Goal: Task Accomplishment & Management: Manage account settings

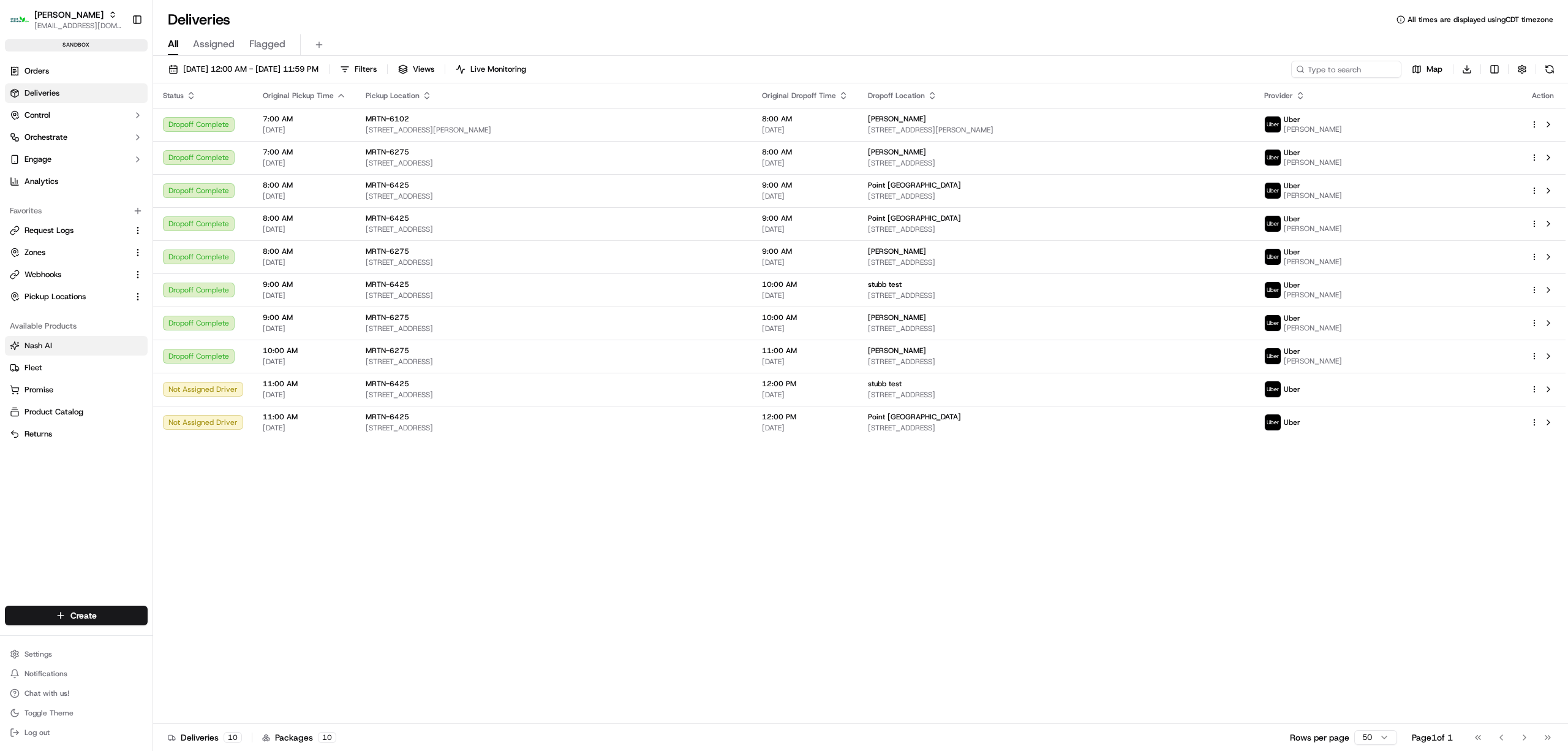
click at [67, 344] on link "Nash AI" at bounding box center [76, 345] width 133 height 11
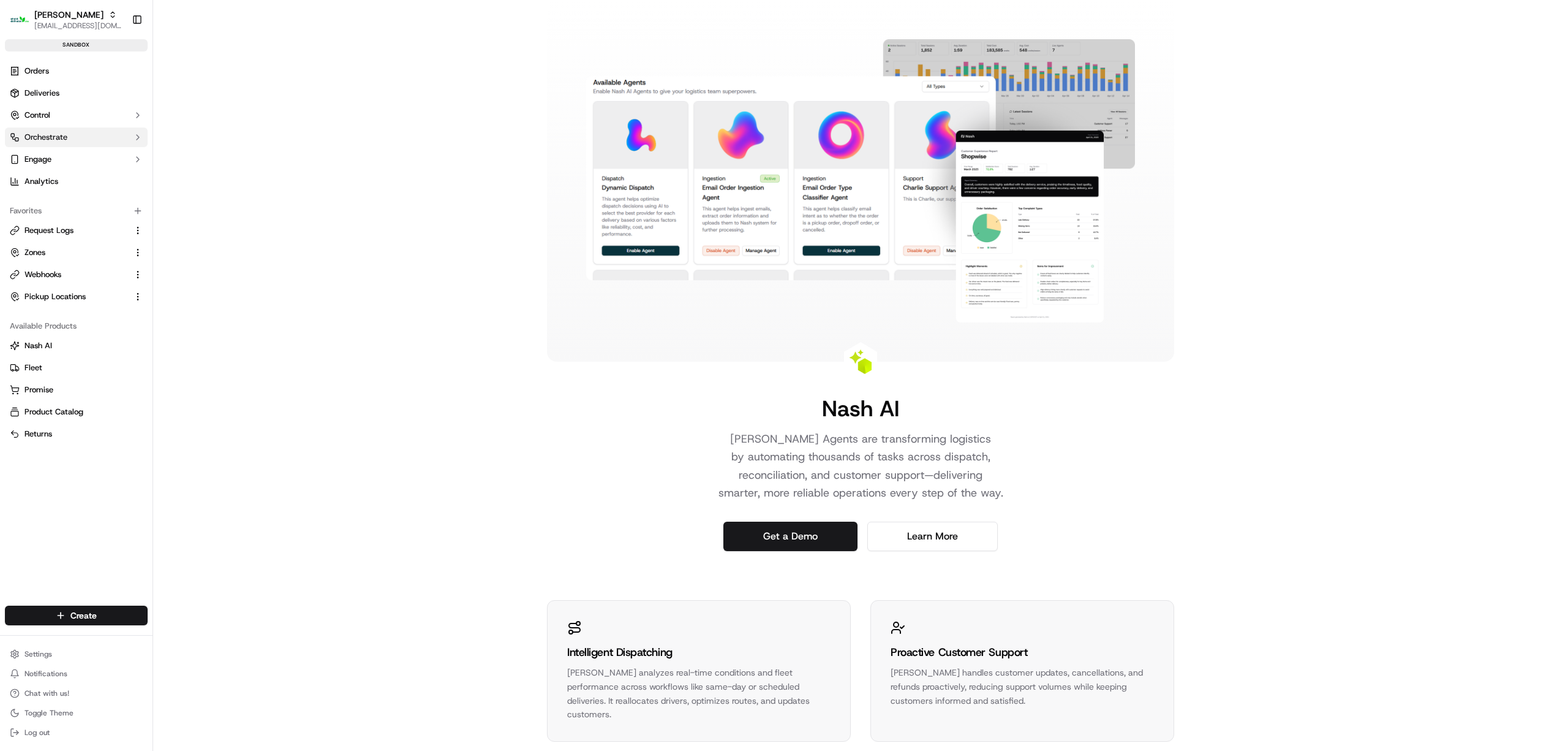
click at [140, 136] on icon "button" at bounding box center [138, 138] width 10 height 10
click at [61, 175] on span "Dispatch Strategies" at bounding box center [60, 176] width 72 height 11
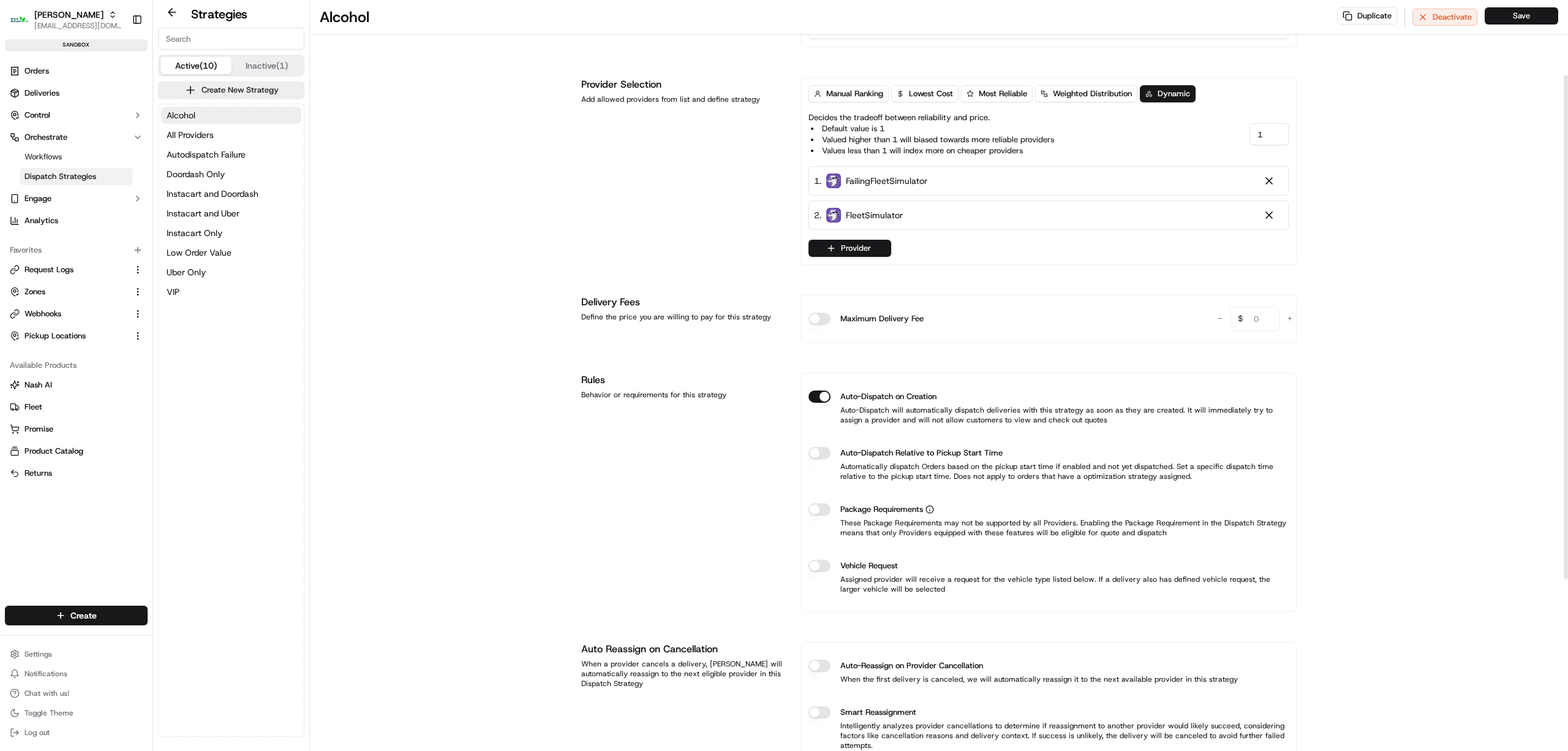
scroll to position [40, 0]
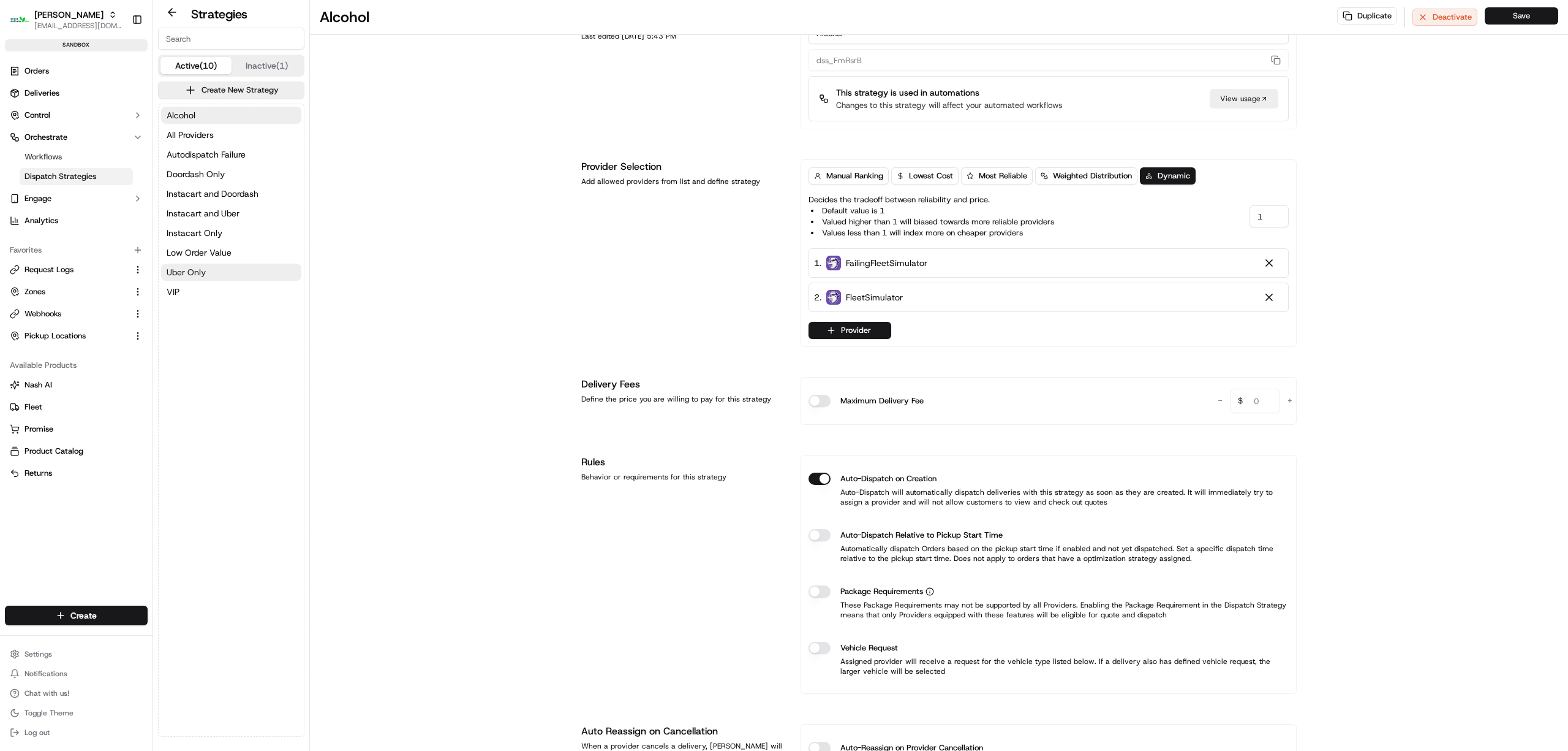
click at [211, 268] on button "Uber Only" at bounding box center [232, 272] width 141 height 17
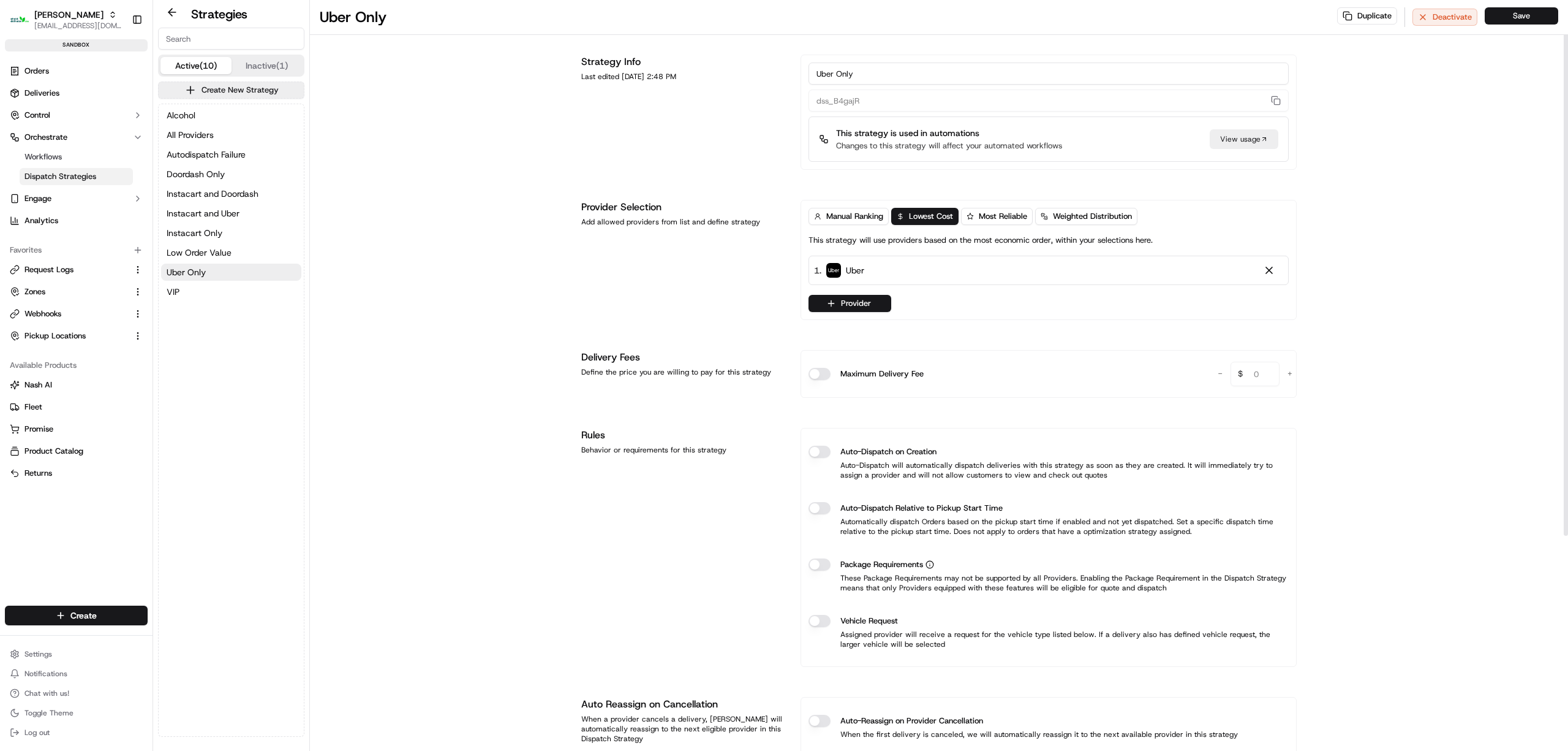
click at [1248, 137] on div "View usage" at bounding box center [1245, 138] width 69 height 19
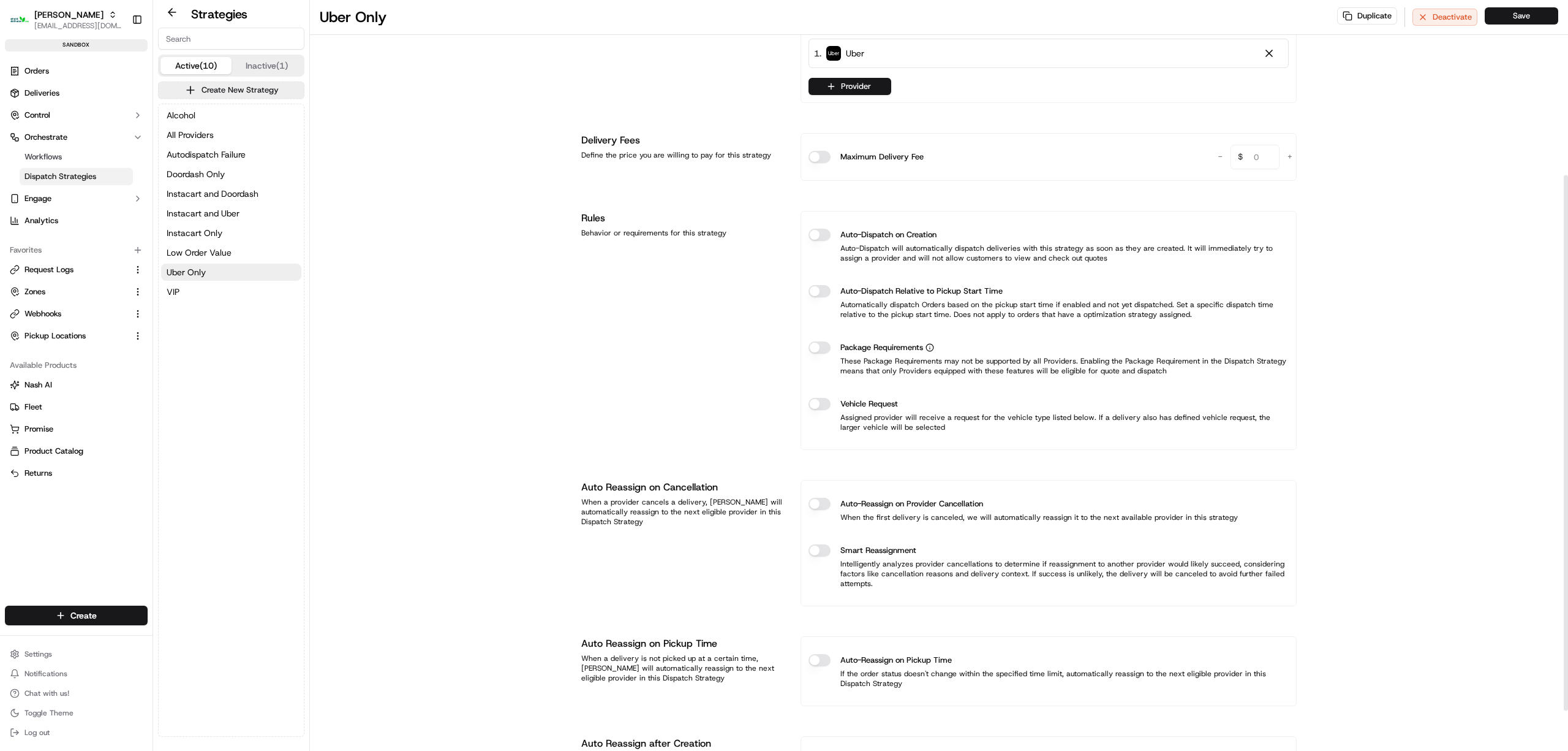
scroll to position [245, 0]
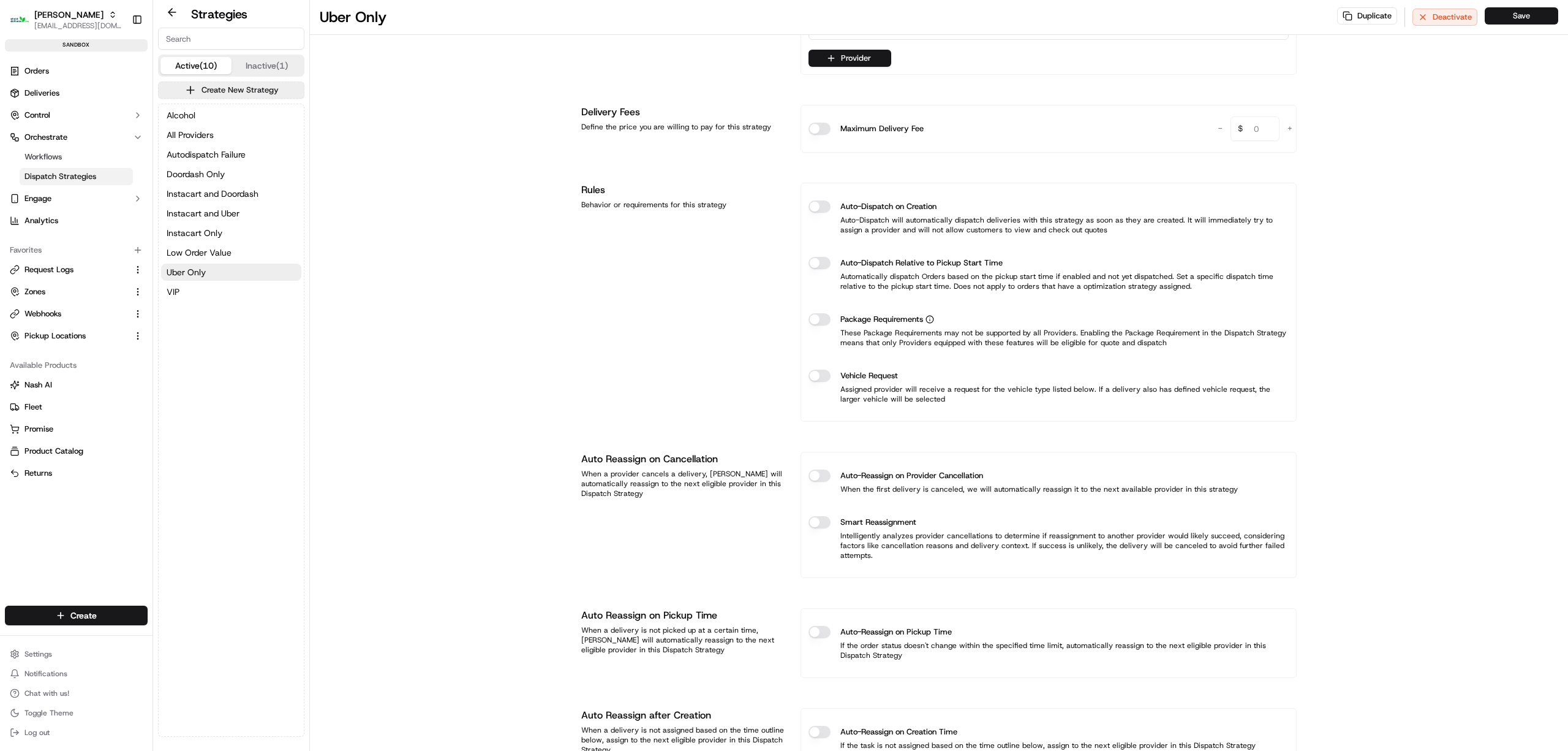
click at [246, 65] on button "Inactive (1)" at bounding box center [267, 65] width 71 height 17
click at [182, 66] on button "Active (10)" at bounding box center [196, 65] width 71 height 17
click at [263, 67] on button "Inactive (1)" at bounding box center [267, 65] width 71 height 17
click at [214, 115] on button "Uber Only" at bounding box center [232, 115] width 141 height 17
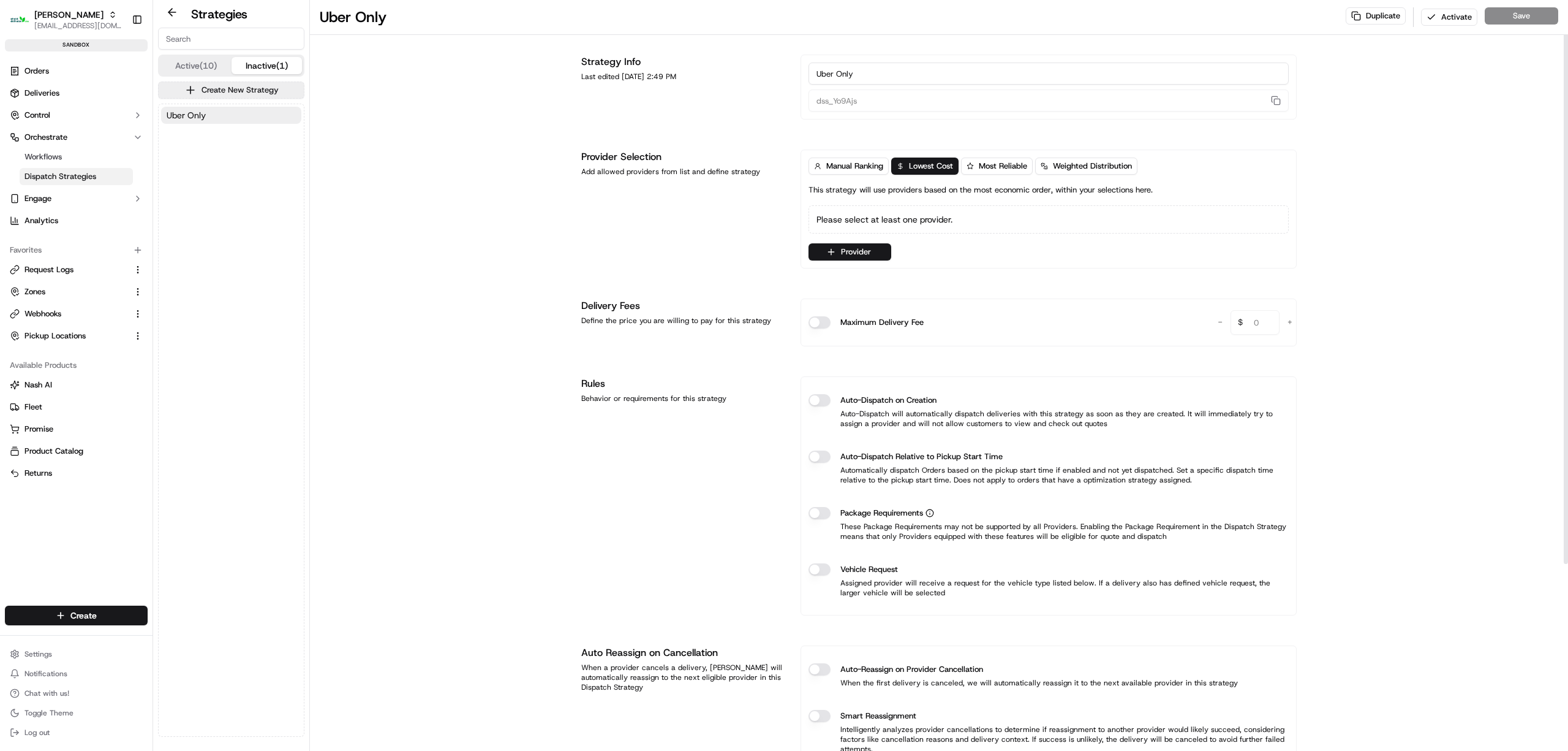
click at [194, 62] on button "Active (10)" at bounding box center [196, 65] width 71 height 17
click at [87, 15] on div "[PERSON_NAME]" at bounding box center [78, 14] width 87 height 12
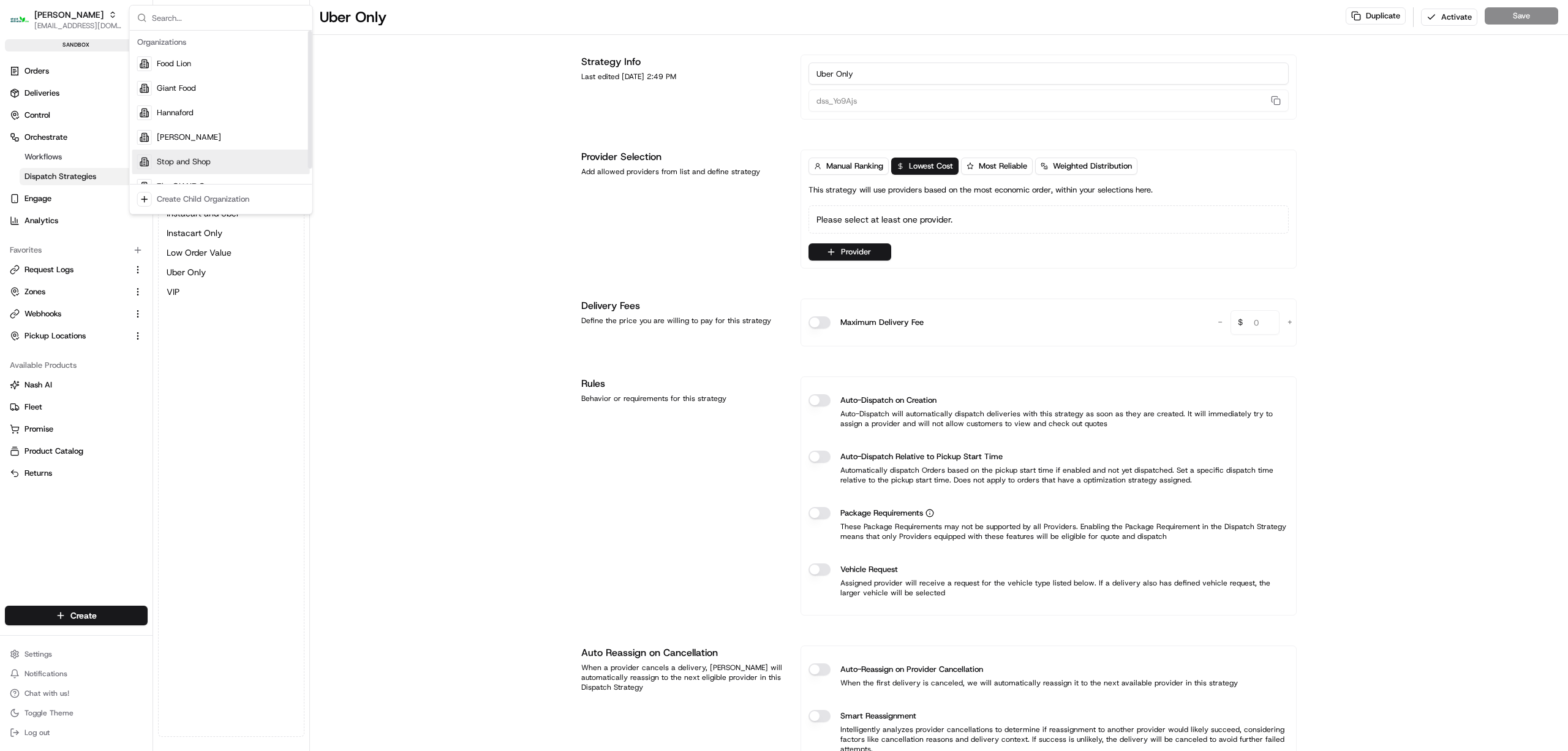
click at [201, 162] on span "Stop and Shop" at bounding box center [184, 161] width 54 height 11
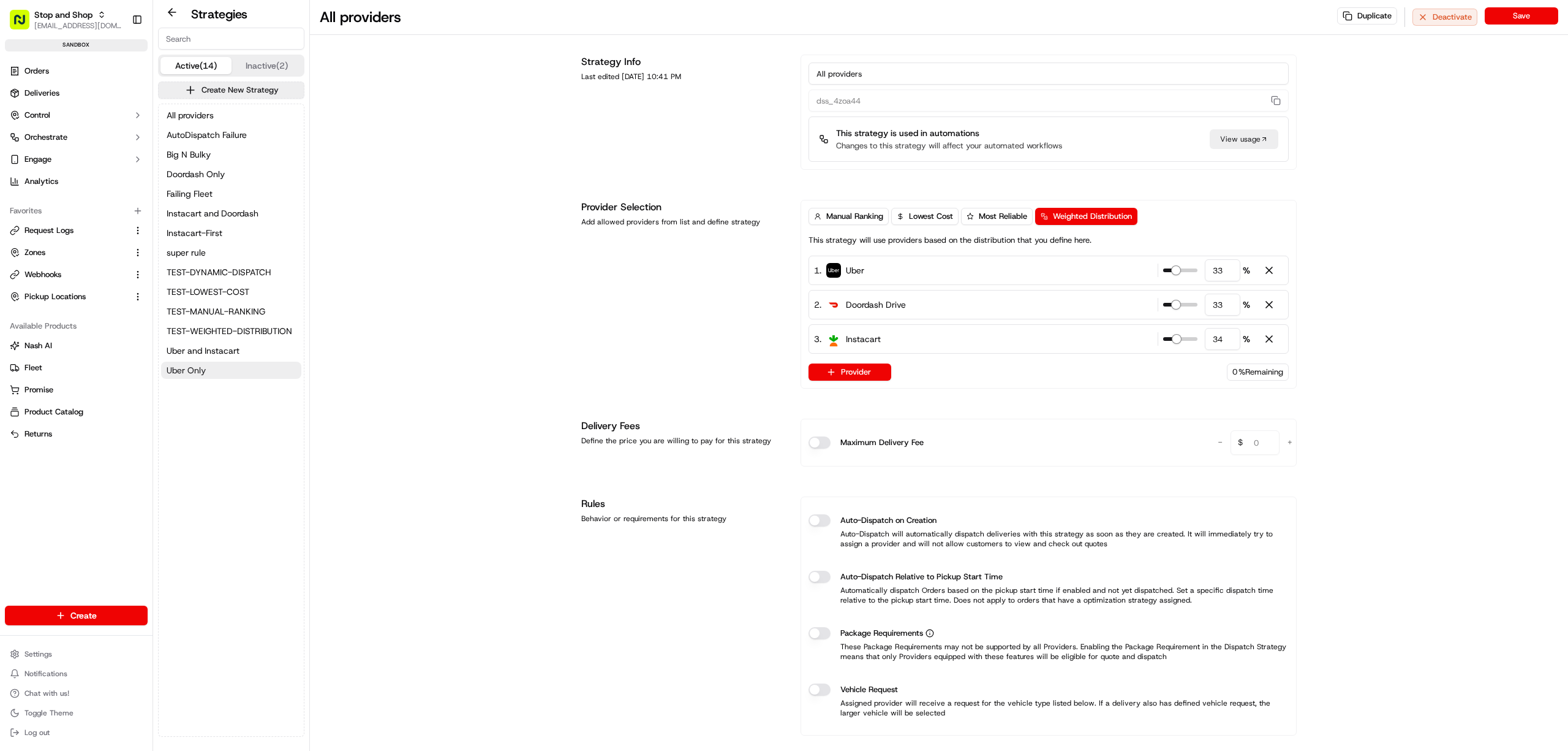
click at [221, 369] on button "Uber Only" at bounding box center [232, 370] width 141 height 17
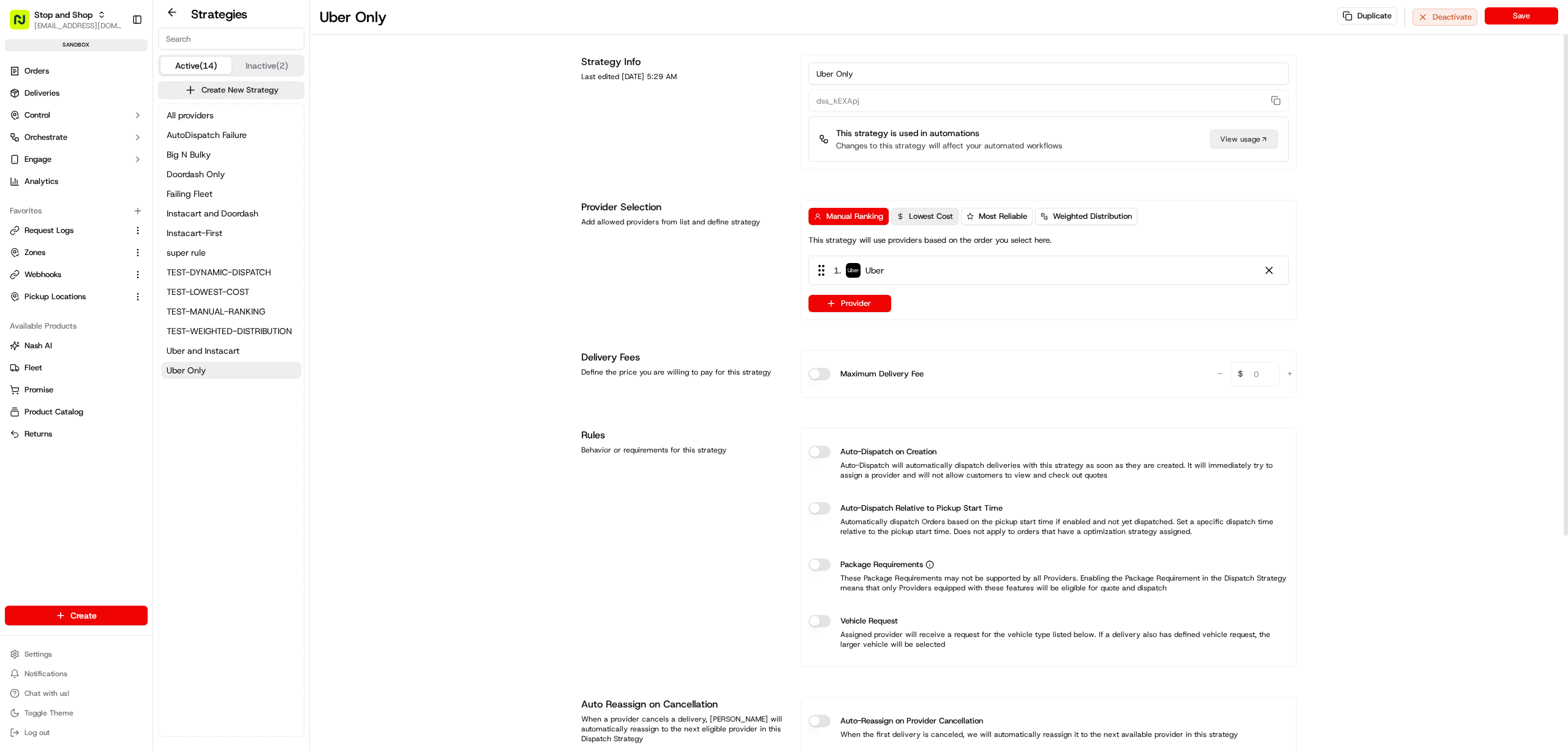
click at [923, 217] on span "Lowest Cost" at bounding box center [931, 216] width 44 height 11
click at [978, 217] on button "Most Reliable" at bounding box center [997, 217] width 72 height 17
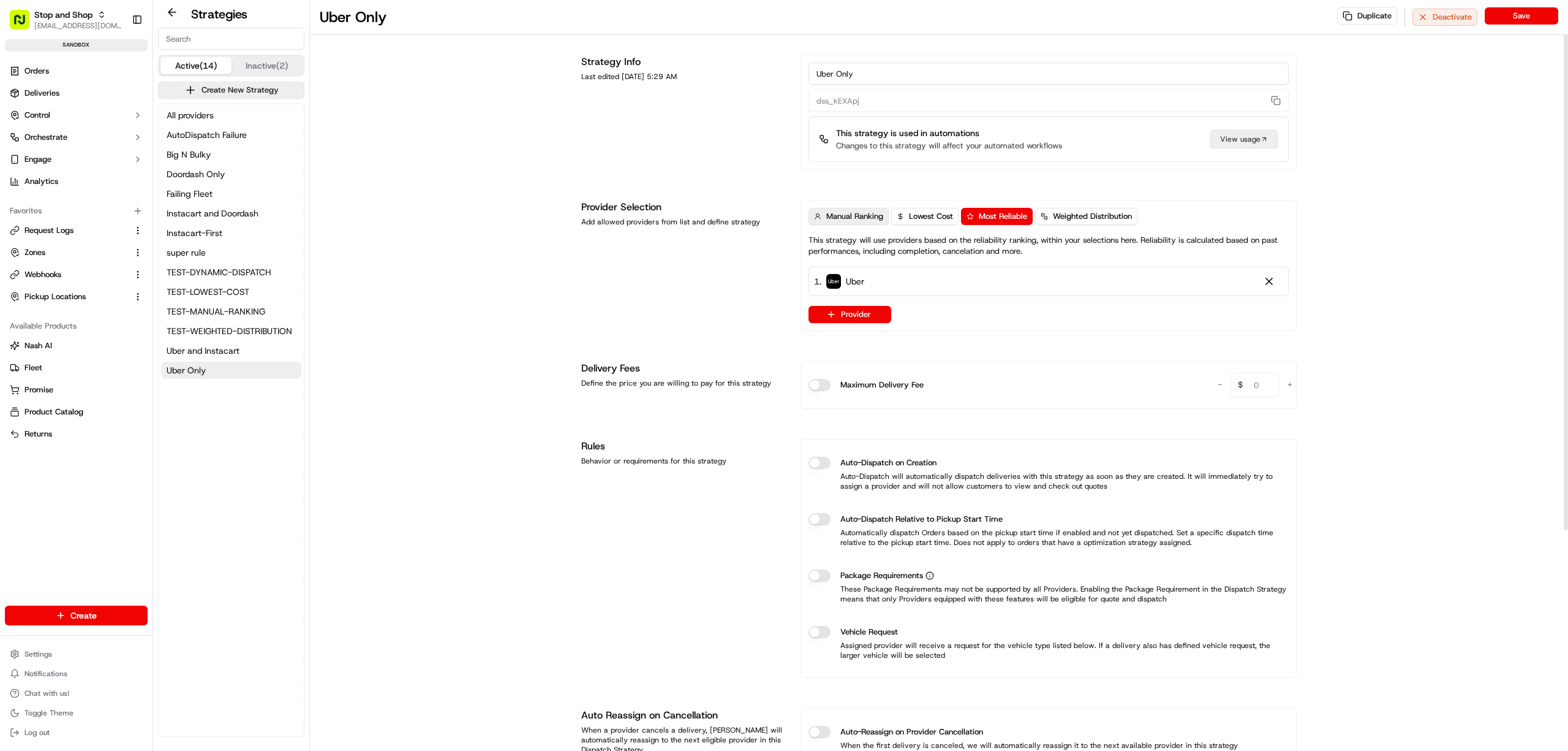
click at [863, 213] on span "Manual Ranking" at bounding box center [855, 216] width 57 height 11
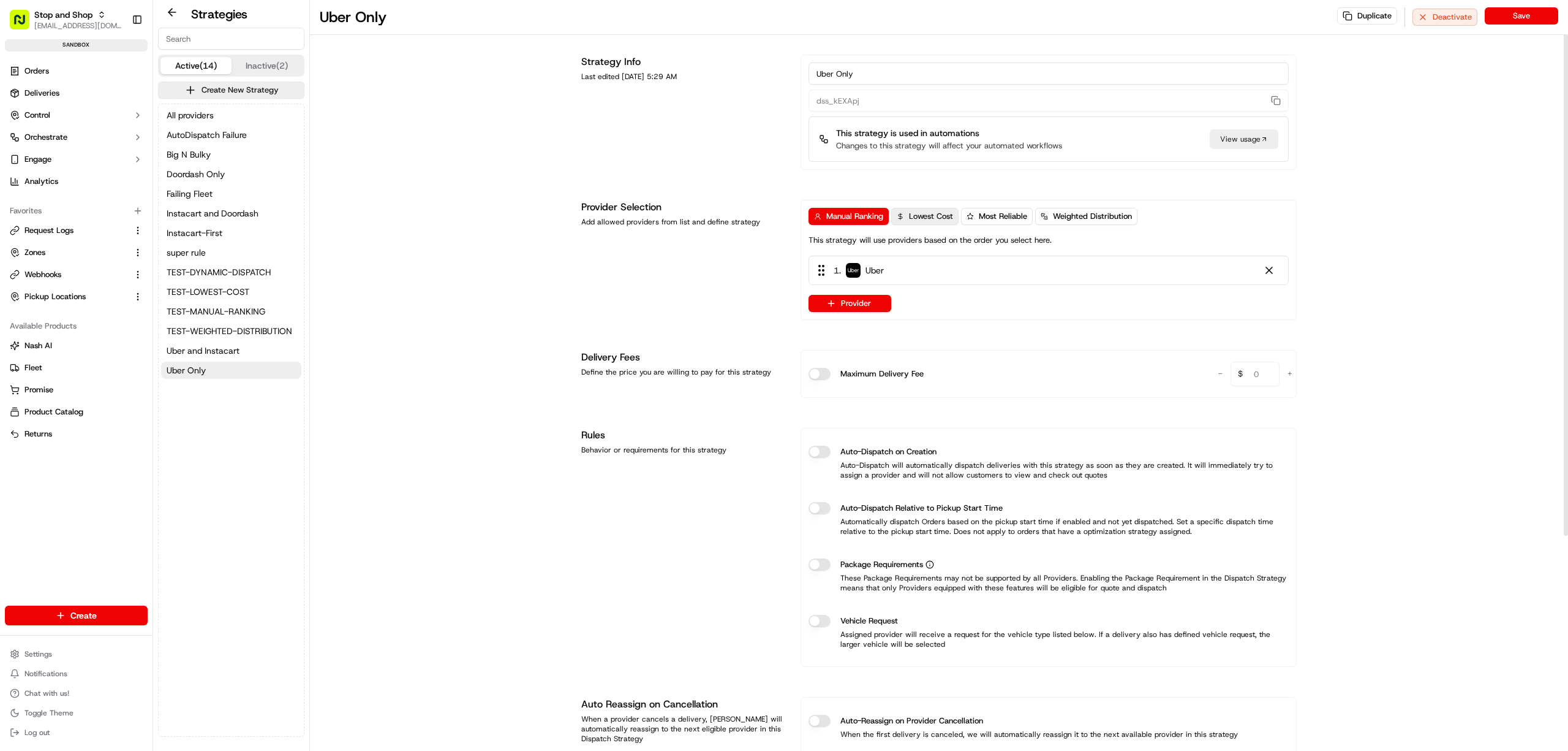
click at [949, 212] on span "Lowest Cost" at bounding box center [931, 216] width 44 height 11
click at [988, 218] on span "Most Reliable" at bounding box center [1003, 216] width 49 height 11
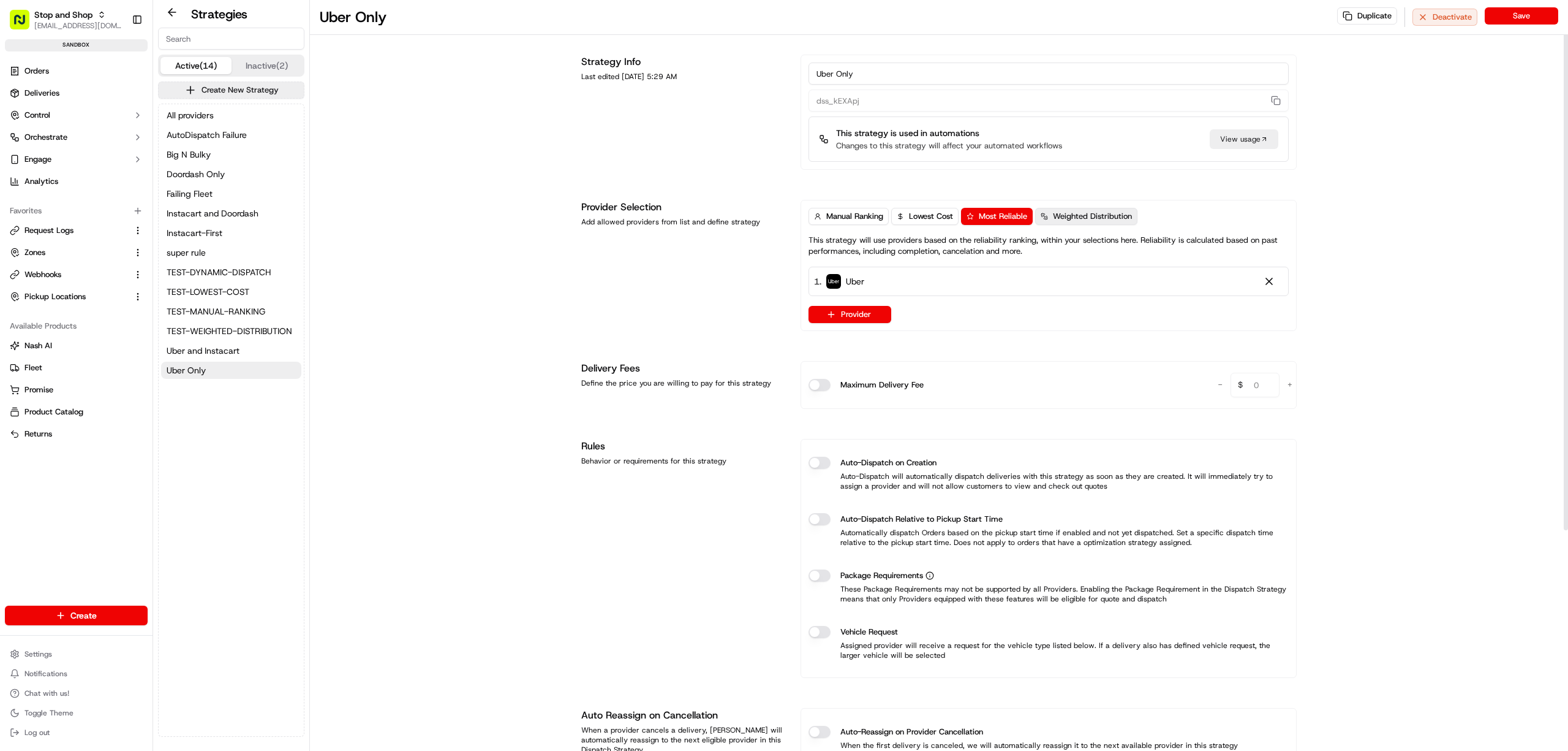
click at [1069, 218] on span "Weighted Distribution" at bounding box center [1093, 216] width 79 height 11
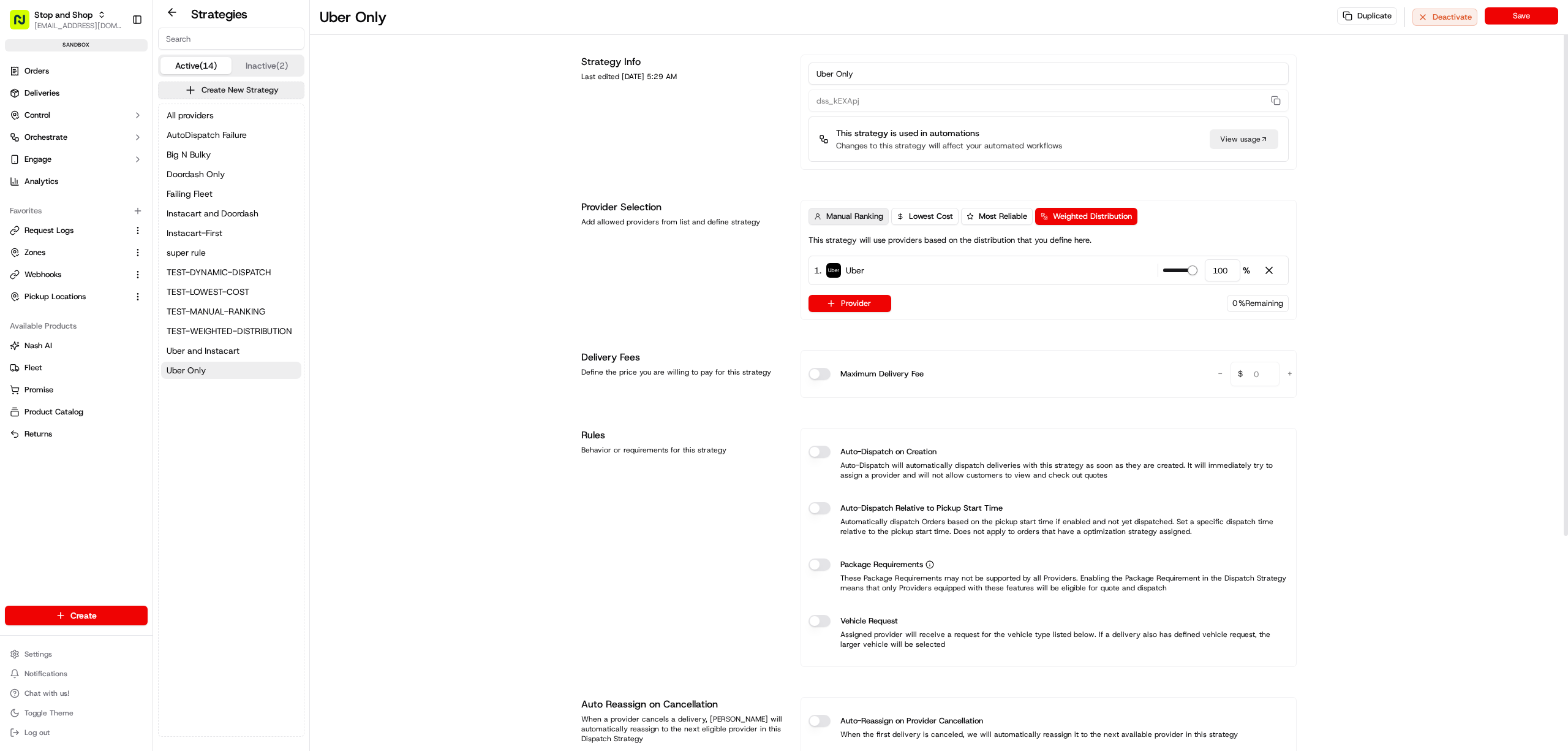
click at [849, 214] on span "Manual Ranking" at bounding box center [855, 216] width 57 height 11
click at [214, 217] on span "Instacart and Doordash" at bounding box center [212, 213] width 92 height 12
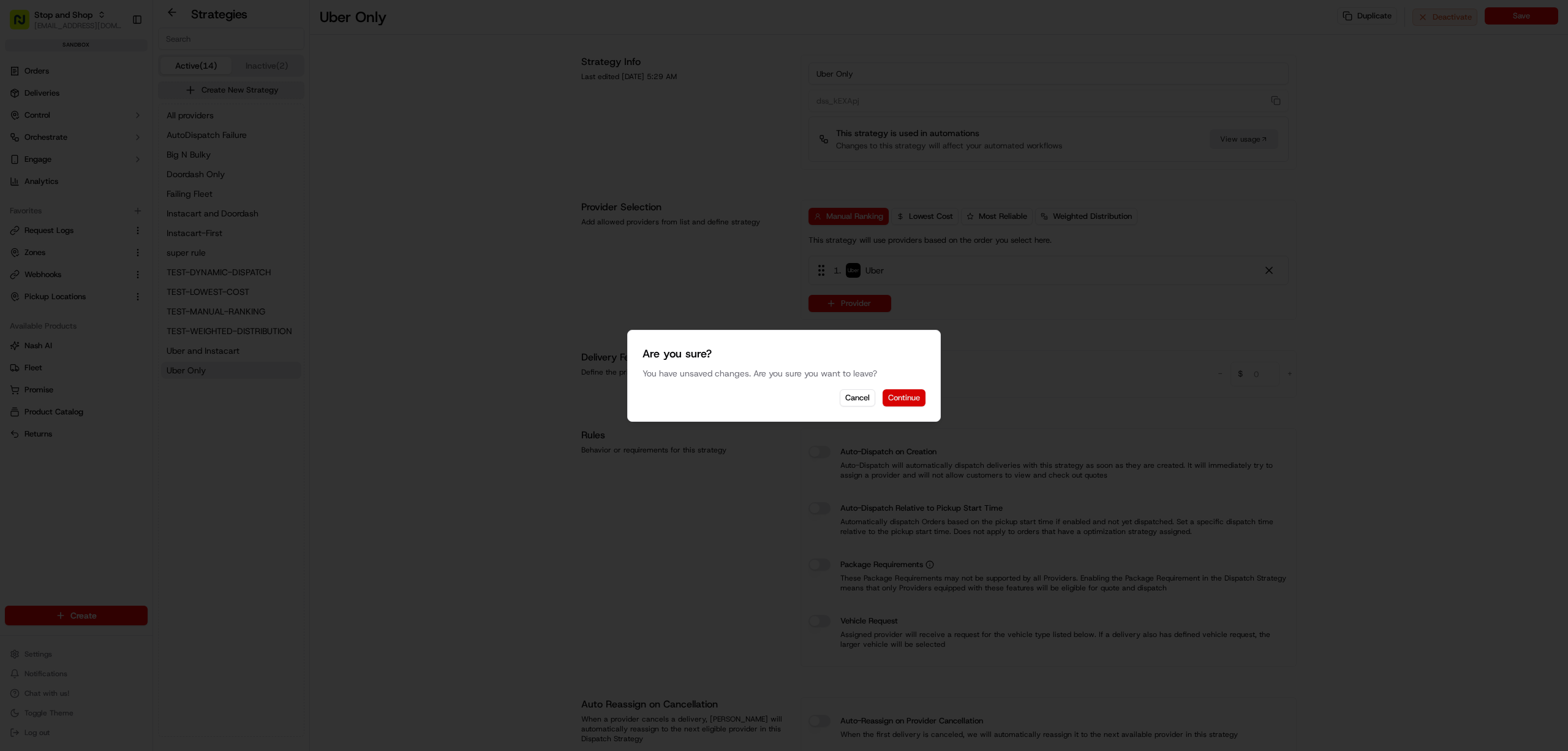
click at [898, 397] on button "Continue" at bounding box center [904, 398] width 43 height 17
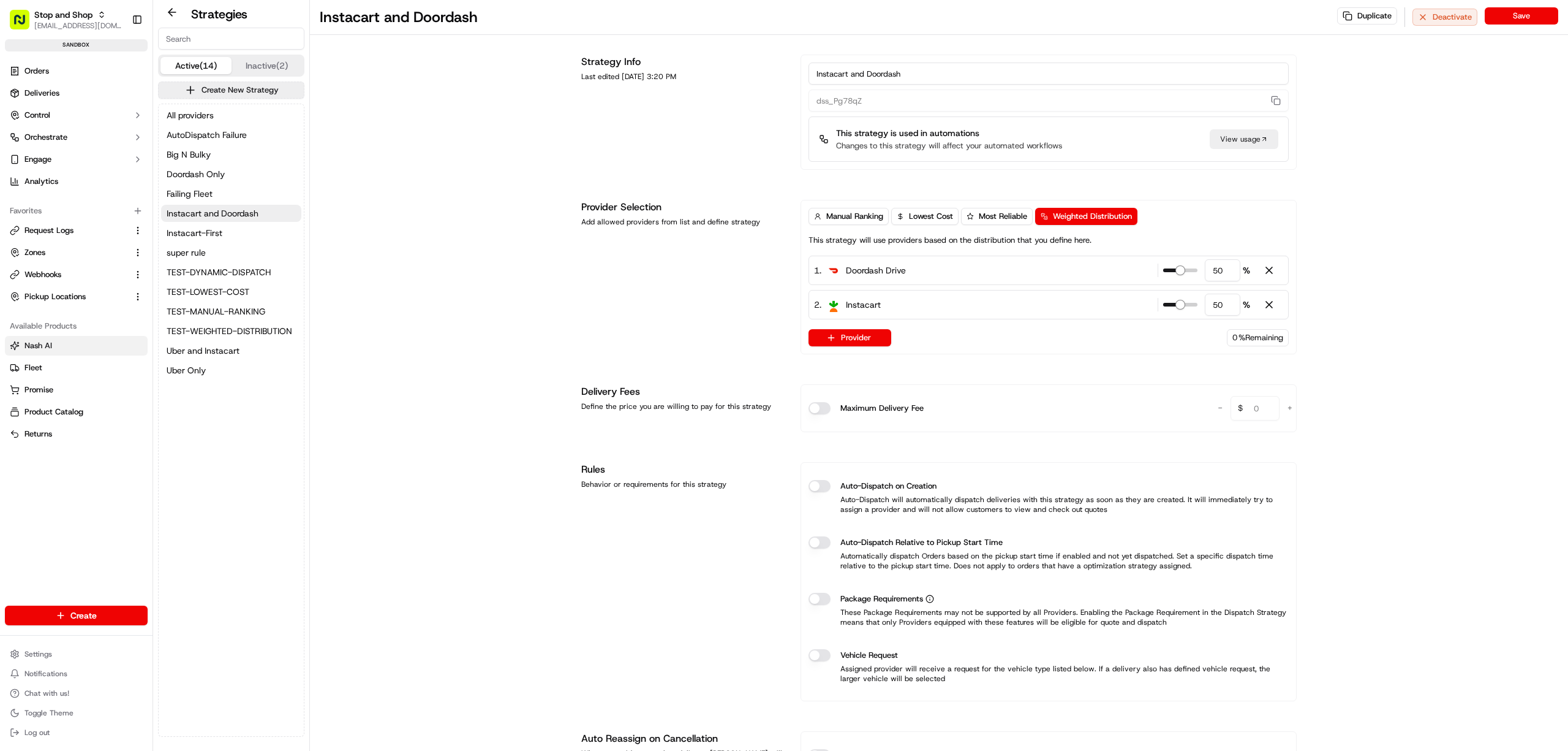
click at [34, 339] on button "Nash AI" at bounding box center [76, 345] width 143 height 19
click at [36, 250] on span "Zones" at bounding box center [34, 252] width 21 height 11
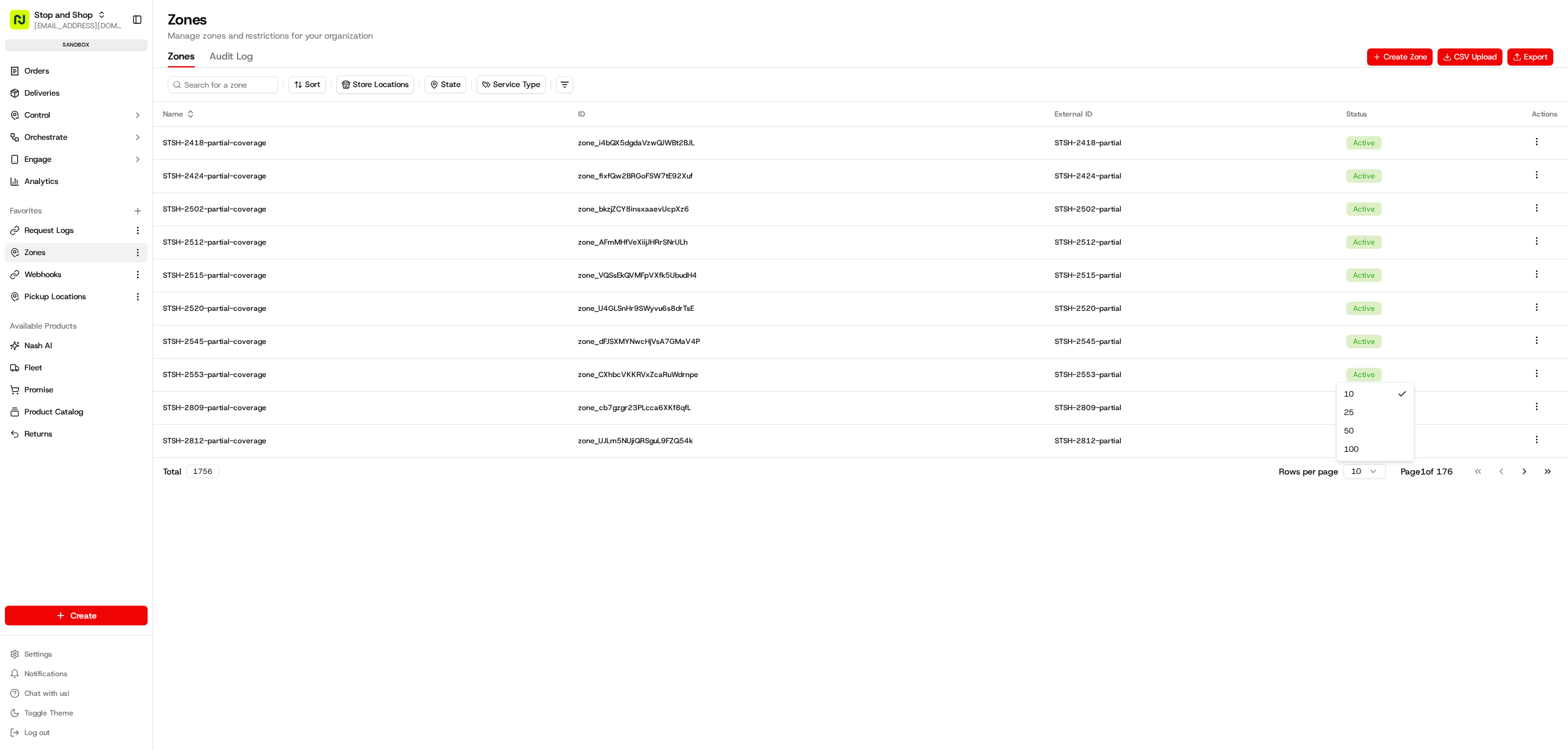
click at [1374, 470] on html "Stop and Shop [EMAIL_ADDRESS][DOMAIN_NAME] Toggle Sidebar sandbox Orders Delive…" at bounding box center [784, 375] width 1568 height 751
